Goal: Task Accomplishment & Management: Use online tool/utility

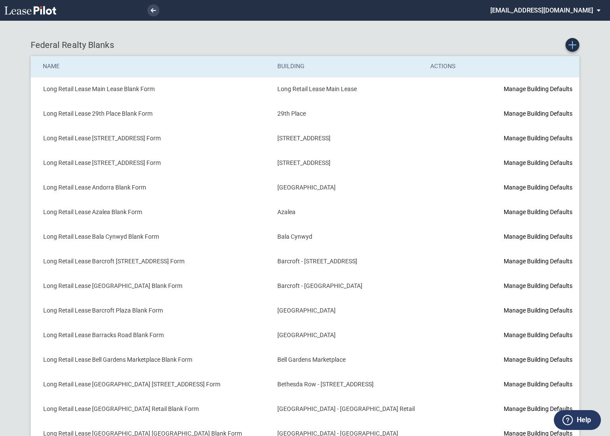
click at [577, 50] on link "Create new Blank Form" at bounding box center [573, 45] width 14 height 14
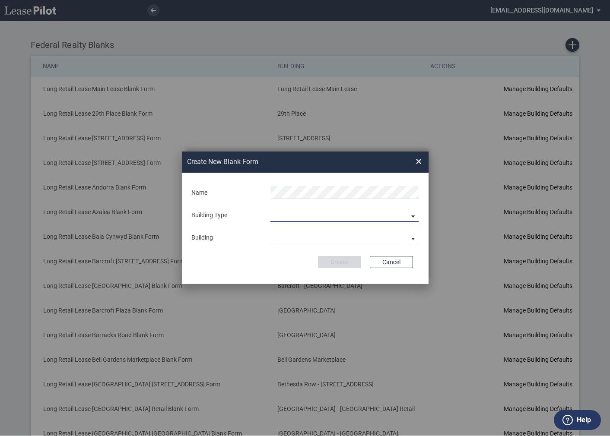
click at [303, 214] on md-select "Building Predefined Empty Building New Empty Building" at bounding box center [345, 215] width 148 height 13
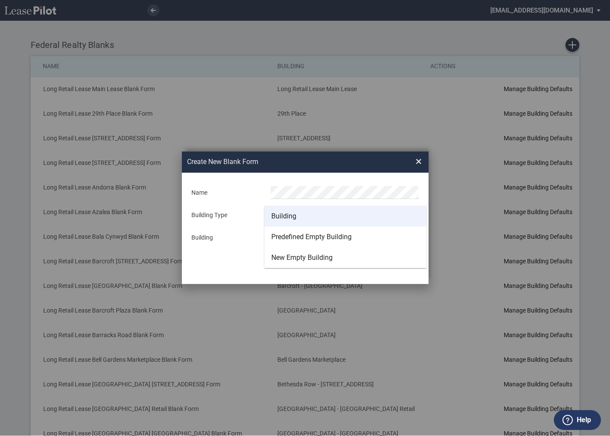
click at [293, 214] on div "Building" at bounding box center [283, 217] width 25 height 10
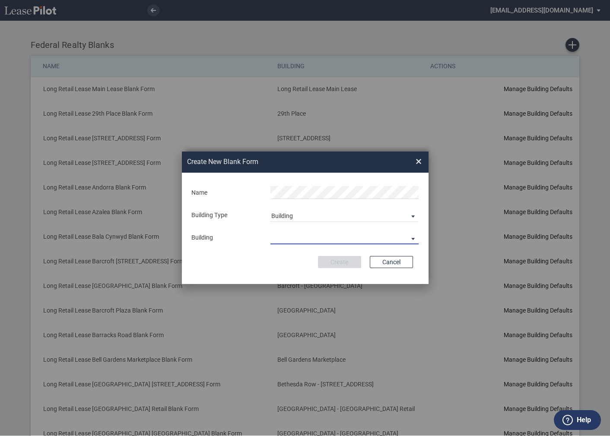
click at [290, 232] on md-select "29th Place 6464 Lincolnia Avenue 7770 Richmond Highway Andorra Azalea Bala Cynw…" at bounding box center [345, 238] width 148 height 13
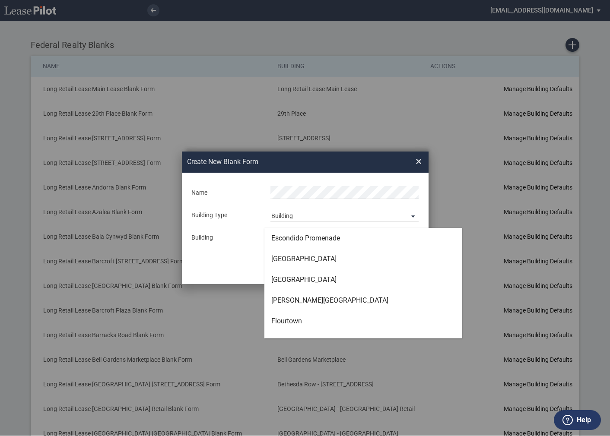
scroll to position [1016, 0]
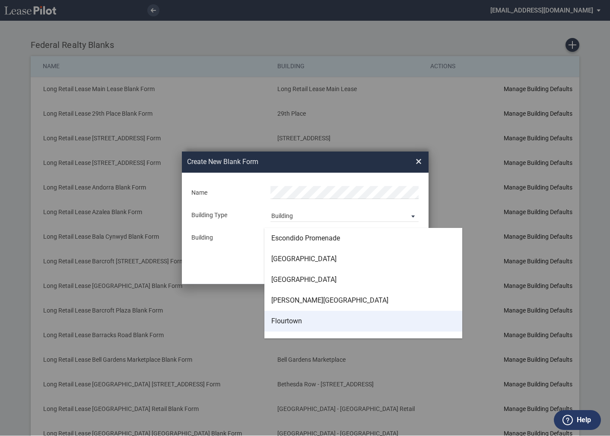
click at [288, 317] on div "Flourtown" at bounding box center [286, 322] width 31 height 10
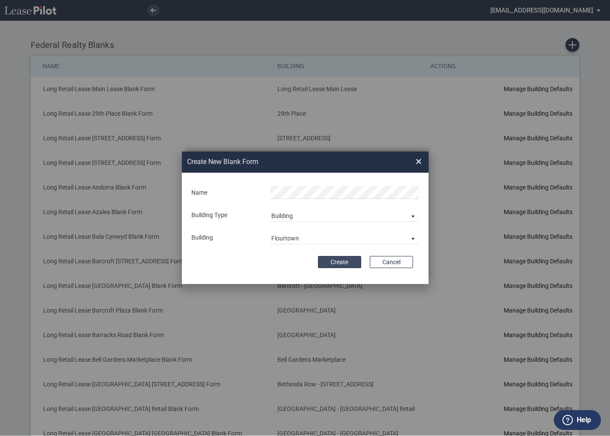
click at [328, 262] on button "Create" at bounding box center [339, 262] width 43 height 12
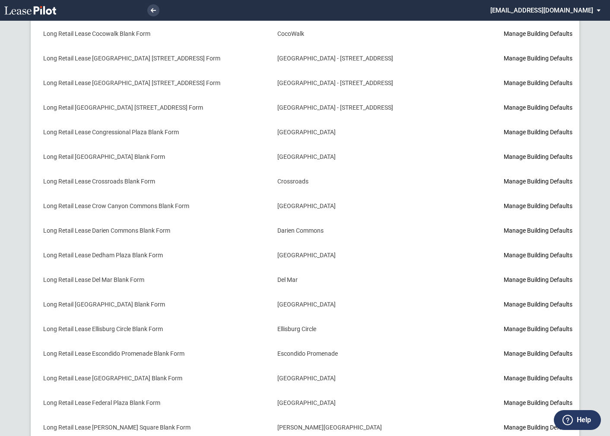
scroll to position [1008, 0]
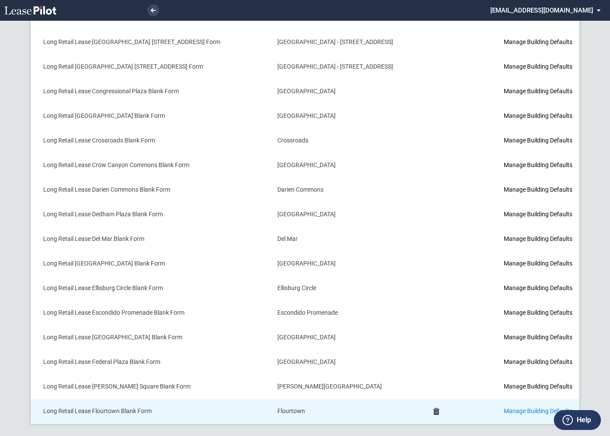
click at [504, 408] on link "Manage Building Defaults" at bounding box center [538, 411] width 69 height 7
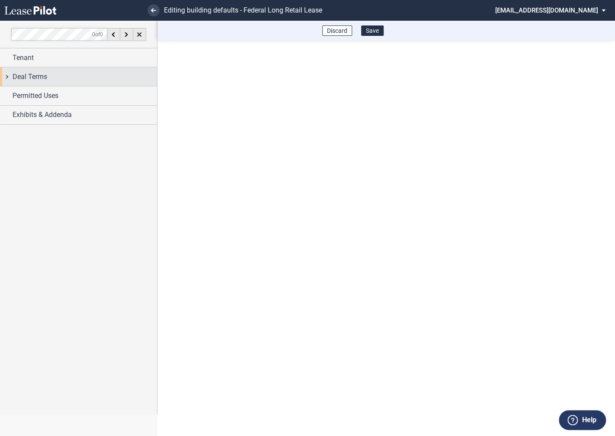
click at [8, 80] on div "Deal Terms" at bounding box center [78, 76] width 157 height 19
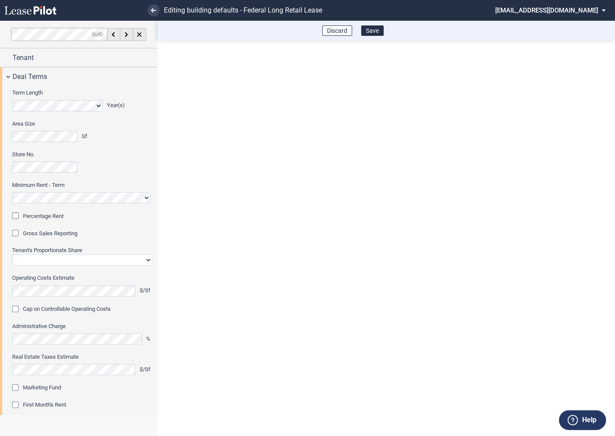
click at [17, 213] on div "Percentage Rent" at bounding box center [16, 217] width 9 height 9
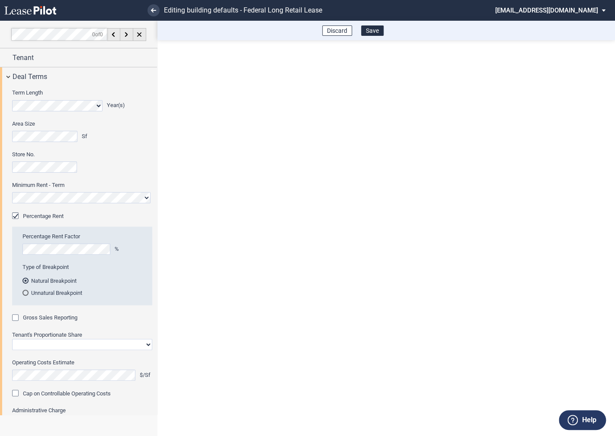
click at [17, 317] on div "Gross Sales Reporting" at bounding box center [16, 319] width 9 height 9
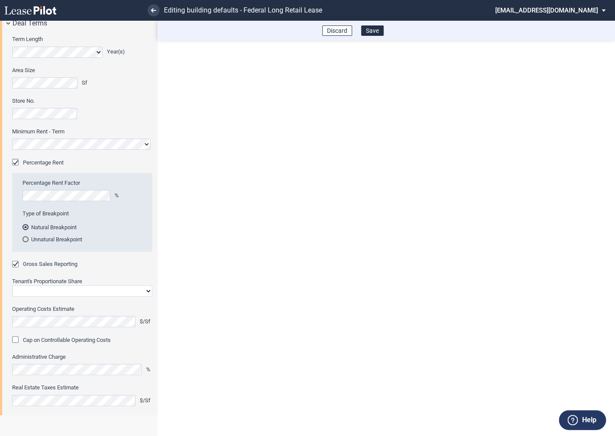
click at [36, 290] on select "Straight GLA Net Major" at bounding box center [82, 291] width 140 height 11
select select "straight GLA"
click at [12, 286] on select "Straight GLA Net Major" at bounding box center [82, 291] width 140 height 11
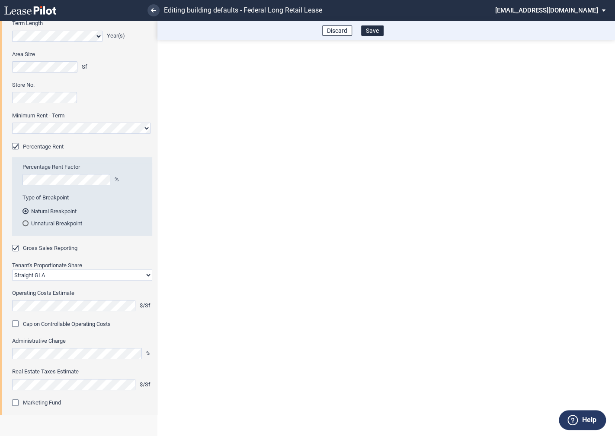
scroll to position [78, 0]
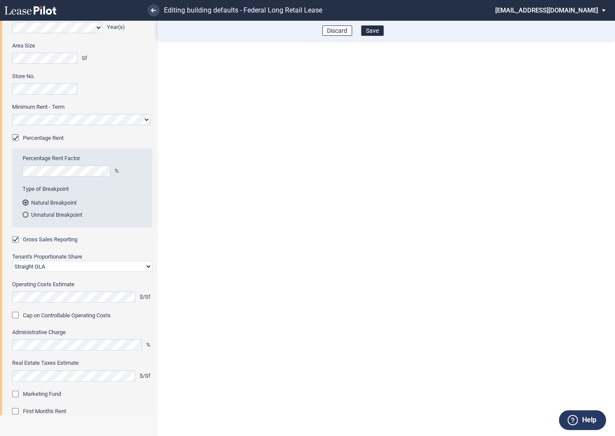
click at [15, 395] on div "Marketing Fund" at bounding box center [16, 395] width 9 height 9
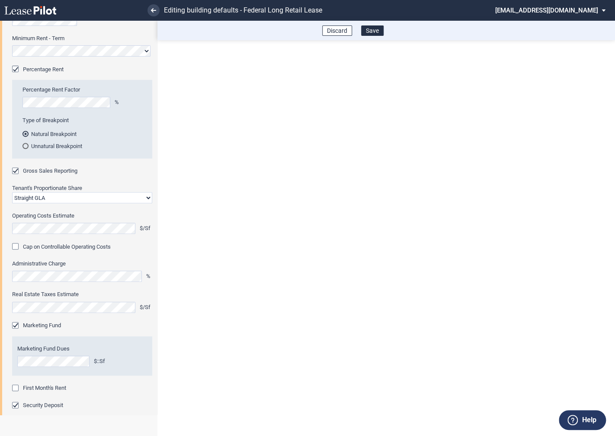
scroll to position [168, 0]
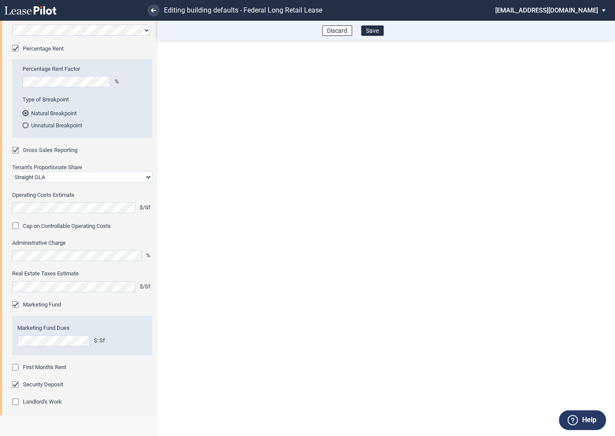
click at [15, 364] on div "First Month's Rent" at bounding box center [16, 368] width 9 height 9
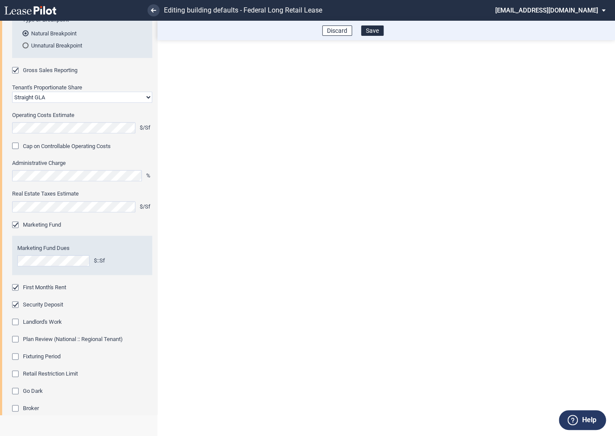
scroll to position [284, 0]
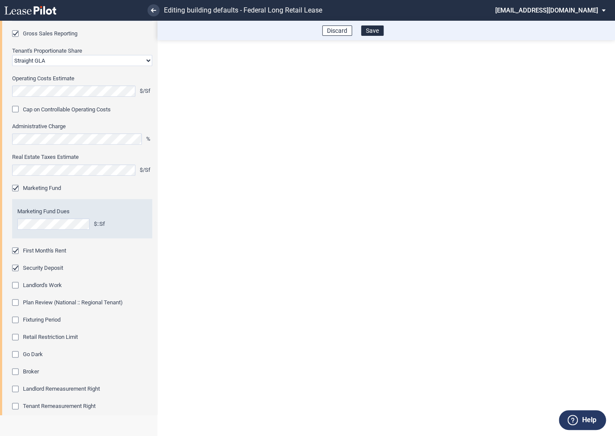
click at [19, 320] on div "Fixturing Period" at bounding box center [16, 321] width 9 height 9
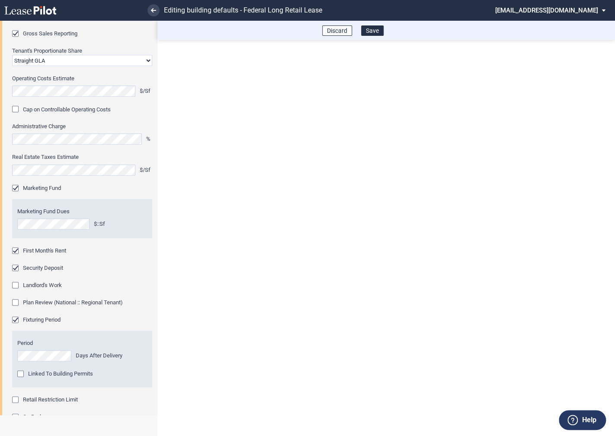
scroll to position [355, 0]
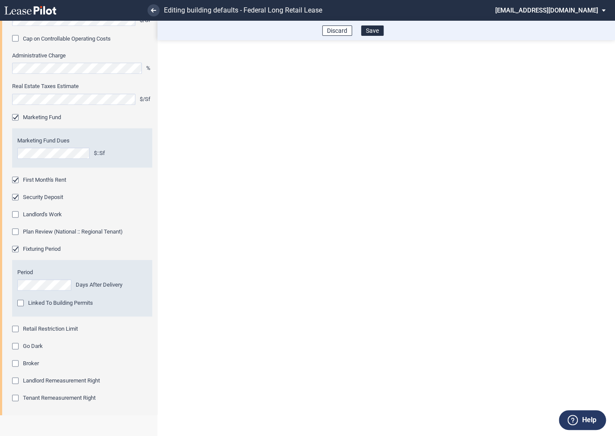
click at [18, 331] on div "Retail Restriction Limit" at bounding box center [16, 330] width 9 height 9
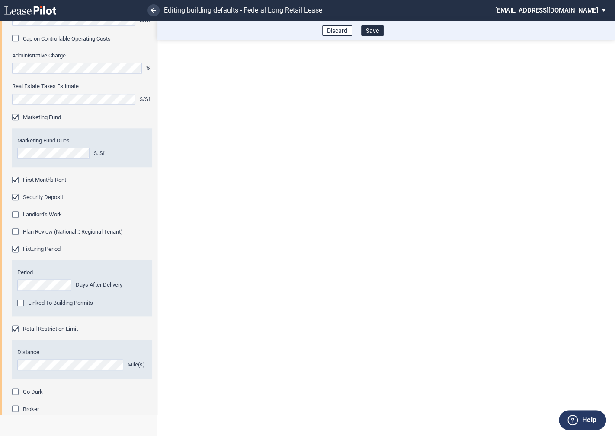
scroll to position [441, 0]
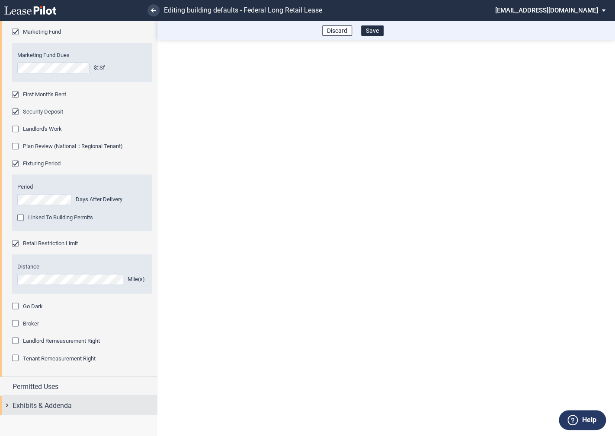
click at [8, 404] on div "Exhibits & Addenda" at bounding box center [78, 405] width 157 height 19
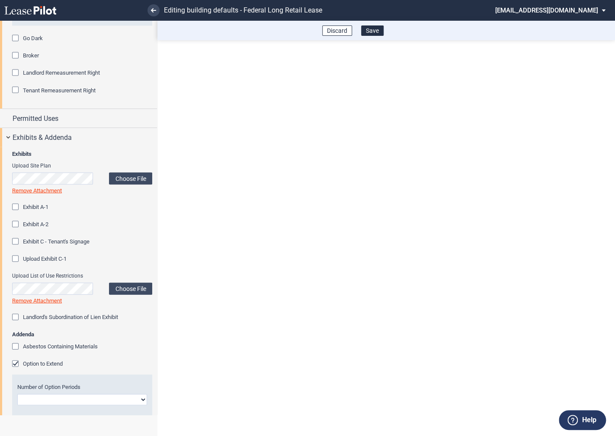
click at [14, 363] on div "Option to Extend" at bounding box center [16, 364] width 9 height 9
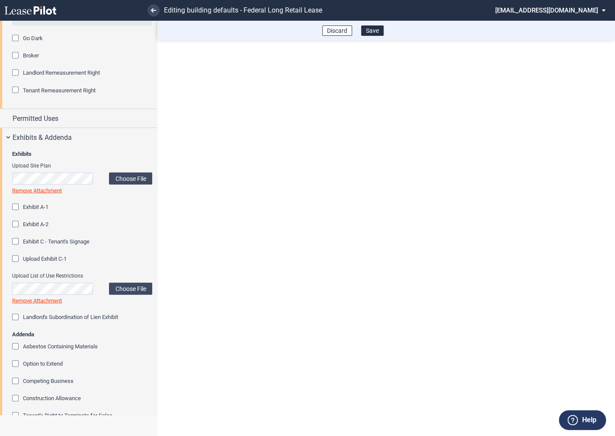
scroll to position [879, 0]
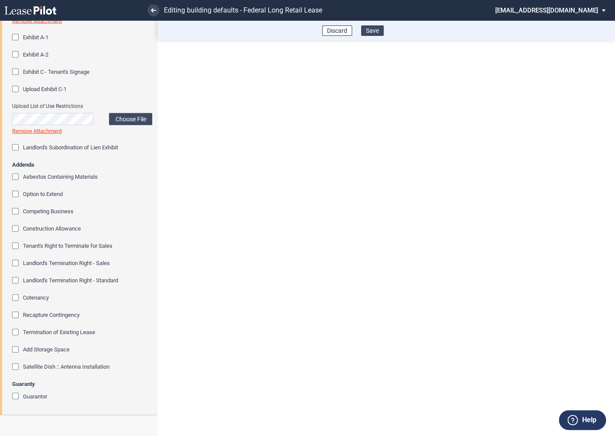
click at [374, 31] on button "Save" at bounding box center [372, 30] width 22 height 10
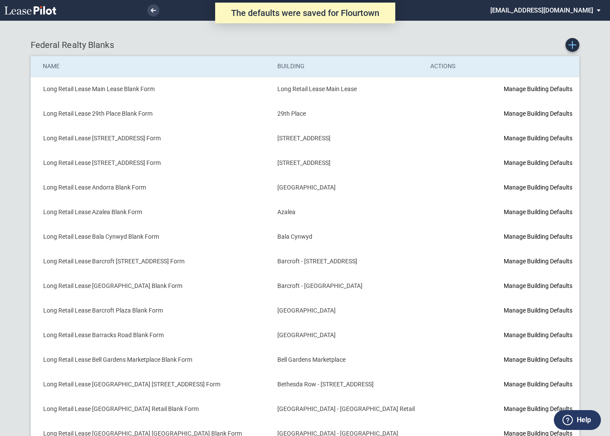
click at [573, 48] on use "Create new Blank Form" at bounding box center [573, 45] width 8 height 8
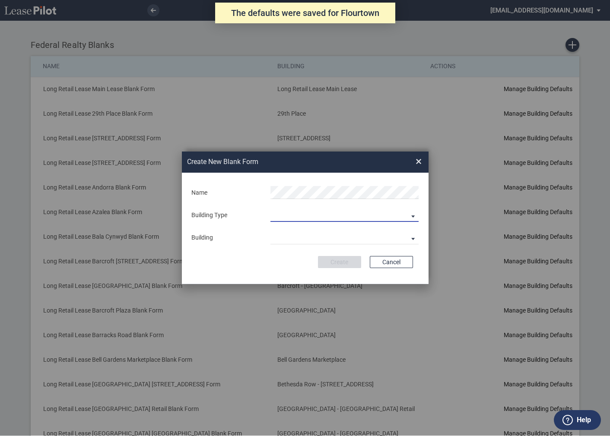
click at [288, 218] on md-select "Building Predefined Empty Building New Empty Building" at bounding box center [345, 215] width 148 height 13
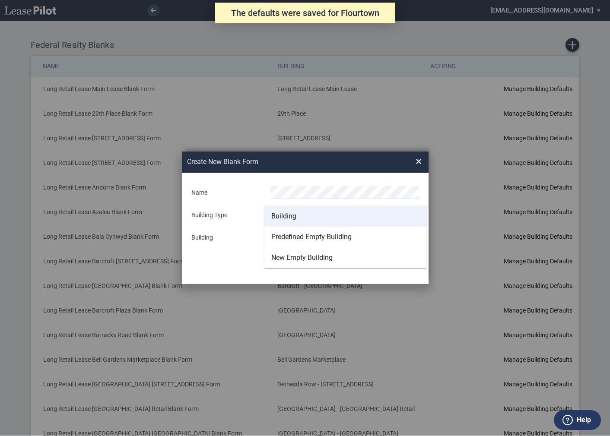
click at [281, 215] on div "Building" at bounding box center [283, 217] width 25 height 10
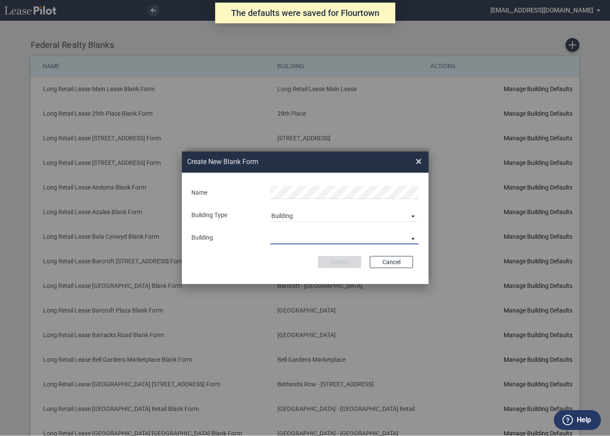
click at [281, 241] on md-select "29th Place 6464 Lincolnia Avenue 7770 Richmond Highway Andorra Azalea Bala Cynw…" at bounding box center [345, 238] width 148 height 13
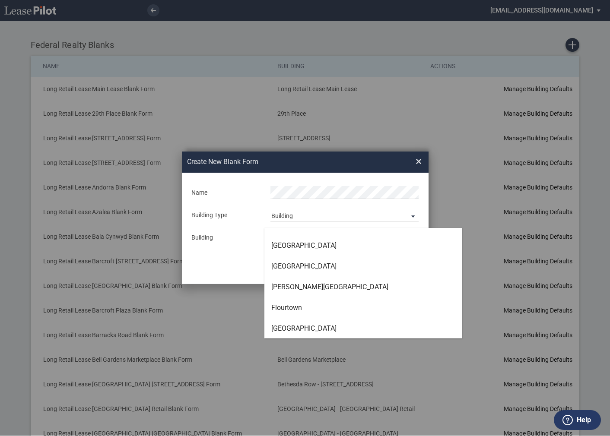
scroll to position [1029, 0]
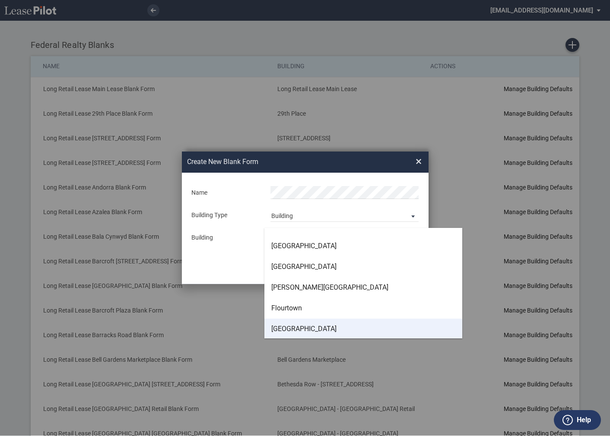
click at [286, 328] on div "Freedom Plaza" at bounding box center [303, 330] width 65 height 10
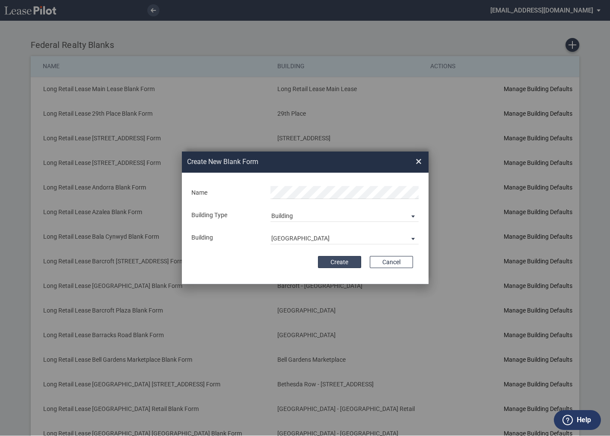
click at [336, 263] on button "Create" at bounding box center [339, 262] width 43 height 12
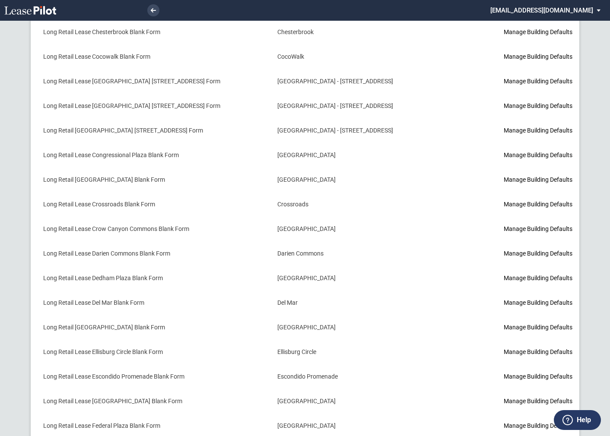
scroll to position [1032, 0]
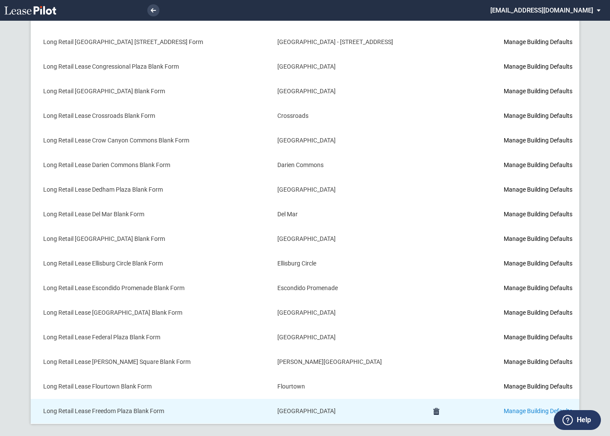
click at [507, 408] on link "Manage Building Defaults" at bounding box center [538, 411] width 69 height 7
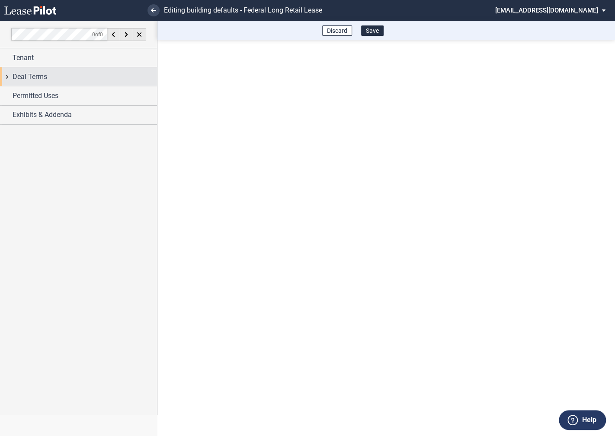
click at [7, 79] on div "Deal Terms" at bounding box center [78, 76] width 157 height 19
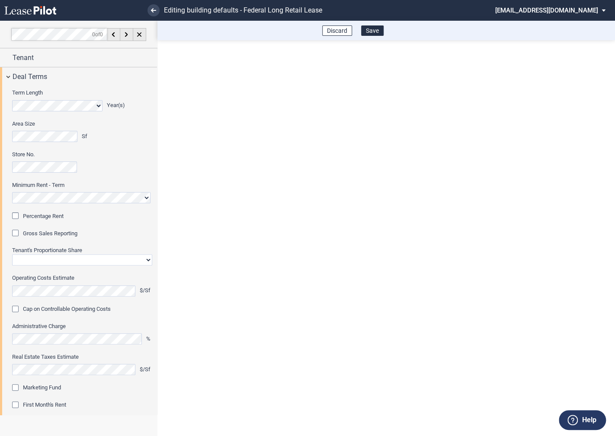
click at [16, 217] on div "Percentage Rent" at bounding box center [16, 217] width 9 height 9
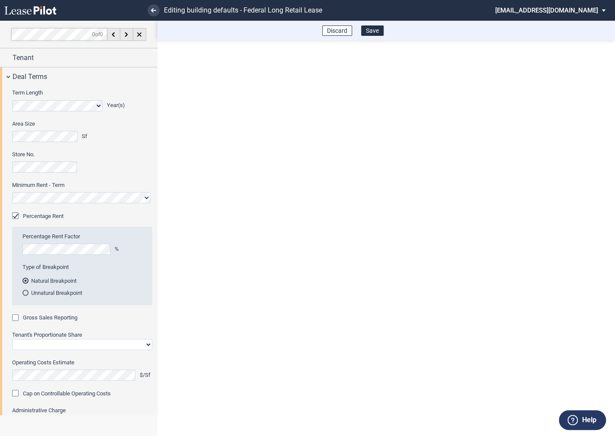
click at [19, 318] on div "Gross Sales Reporting" at bounding box center [16, 319] width 9 height 9
click at [27, 343] on select "Straight GLA Net Major" at bounding box center [82, 344] width 140 height 11
select select "straight GLA"
click at [12, 339] on select "Straight GLA Net Major" at bounding box center [82, 344] width 140 height 11
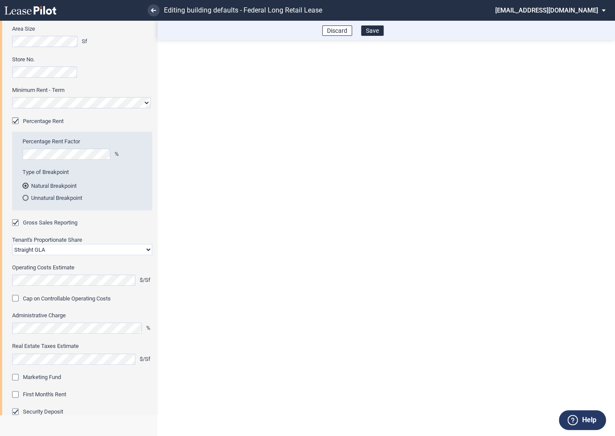
scroll to position [105, 0]
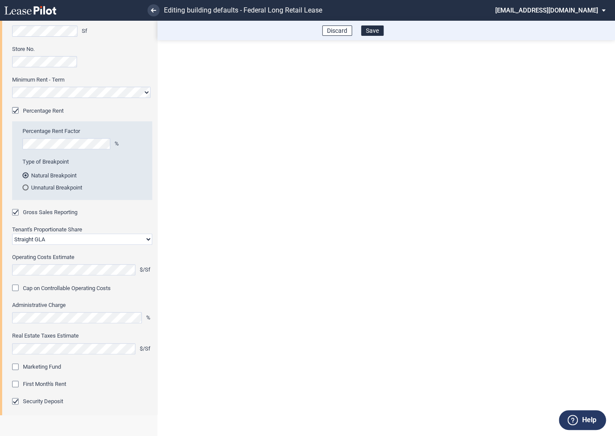
click at [17, 366] on div "Marketing Fund" at bounding box center [16, 368] width 9 height 9
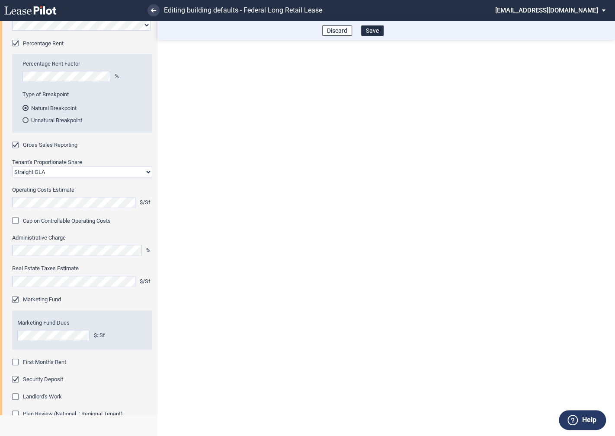
scroll to position [189, 0]
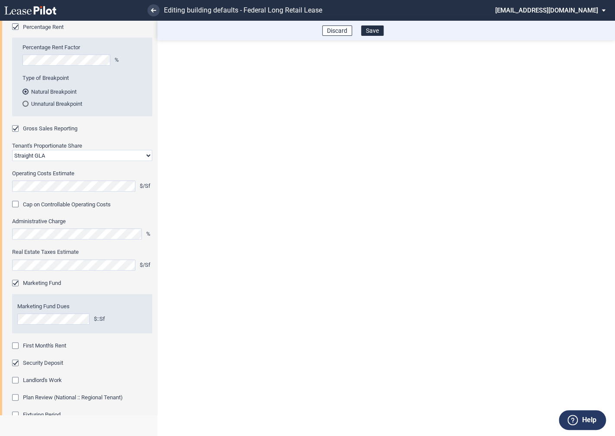
click at [14, 347] on div "First Month's Rent" at bounding box center [16, 347] width 9 height 9
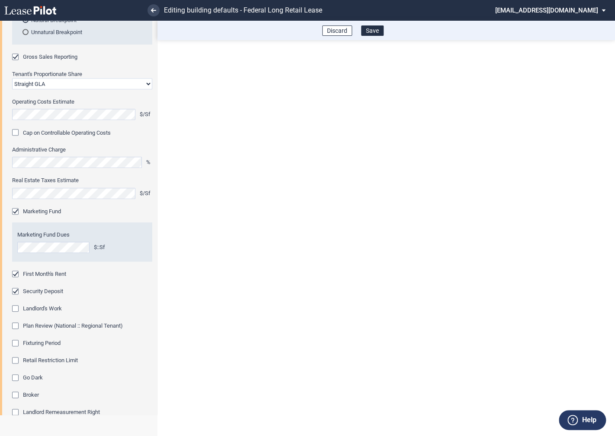
scroll to position [274, 0]
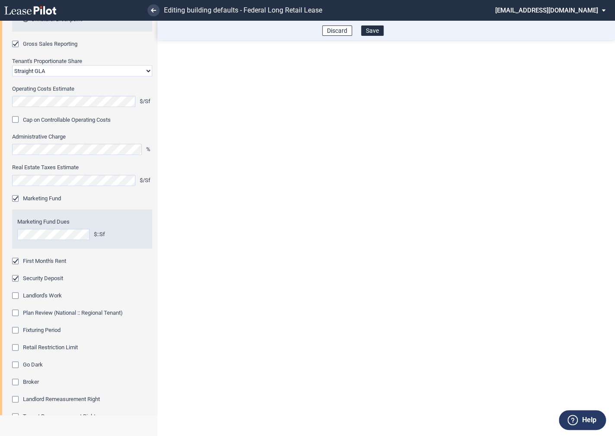
click at [17, 332] on div "Fixturing Period" at bounding box center [16, 331] width 9 height 9
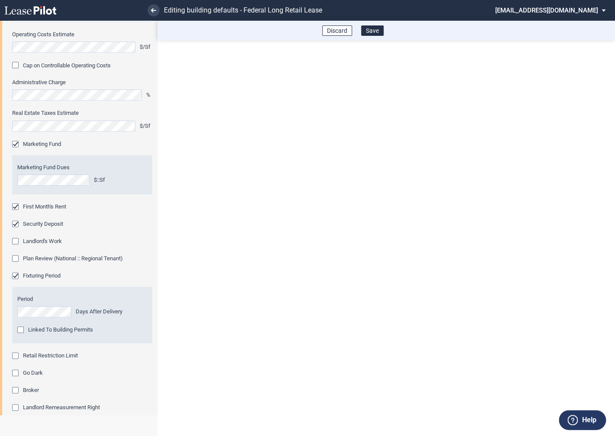
scroll to position [341, 0]
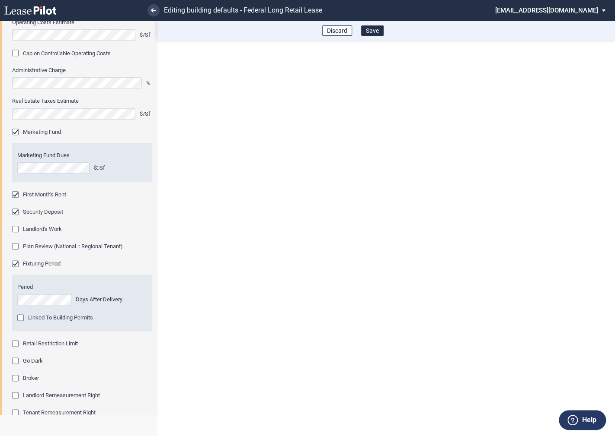
click at [16, 343] on div "Retail Restriction Limit" at bounding box center [16, 345] width 9 height 9
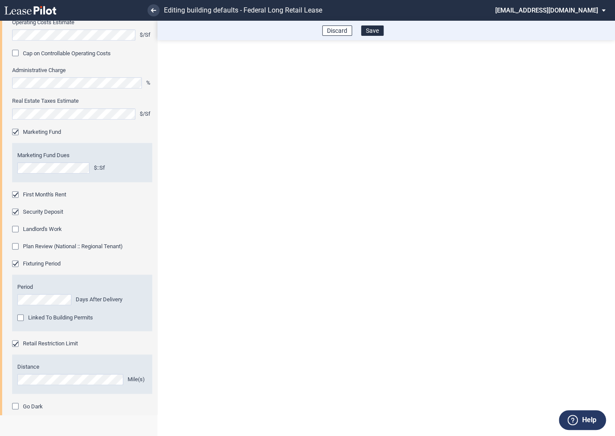
scroll to position [441, 0]
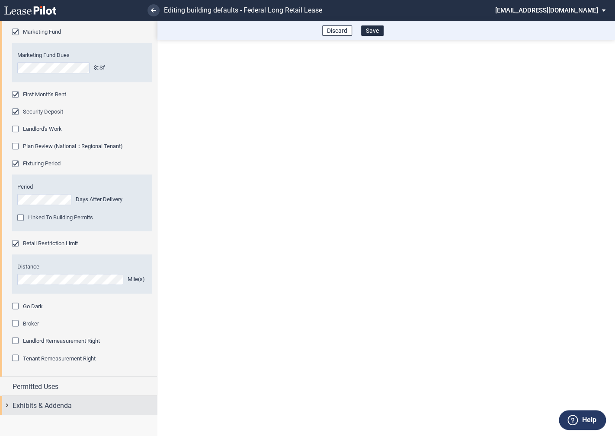
click at [6, 408] on div "Exhibits & Addenda" at bounding box center [78, 405] width 157 height 19
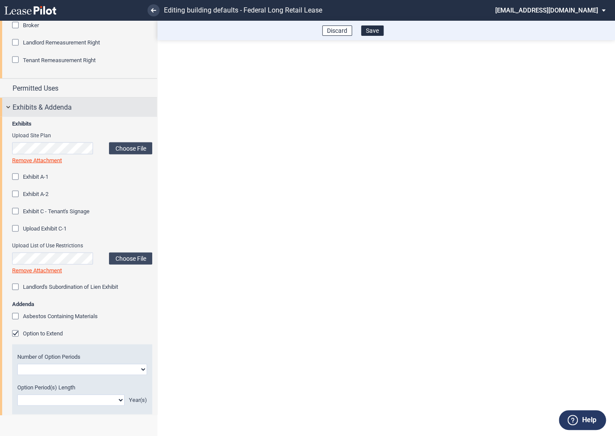
scroll to position [769, 0]
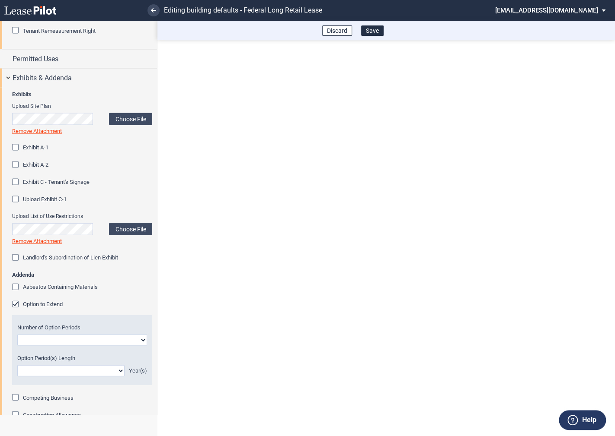
click at [14, 301] on div "Option to Extend" at bounding box center [16, 305] width 9 height 9
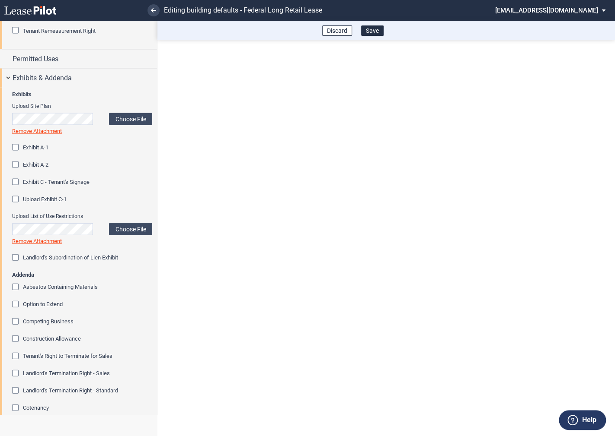
scroll to position [879, 0]
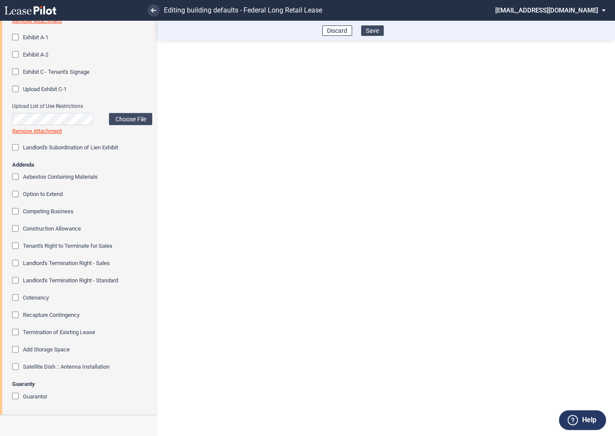
click at [375, 32] on button "Save" at bounding box center [372, 30] width 22 height 10
